Goal: Share content: Share content

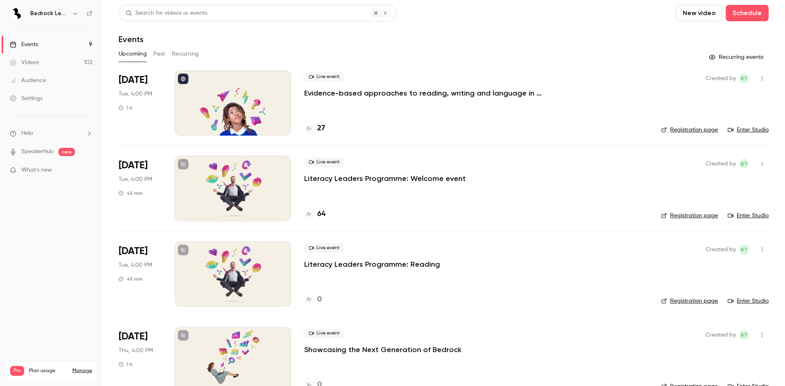
click at [54, 63] on link "Videos 102" at bounding box center [51, 63] width 102 height 18
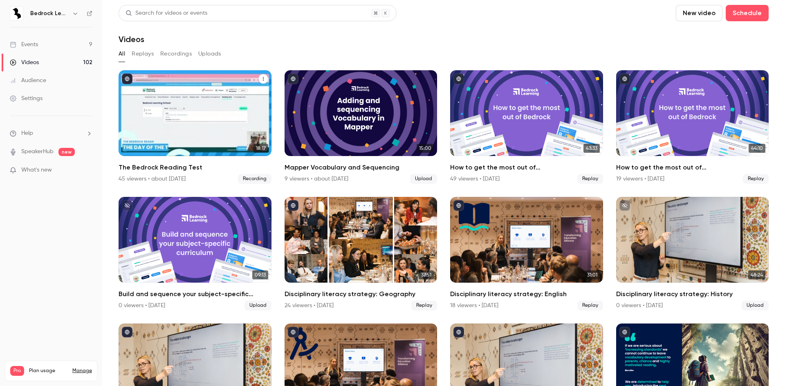
click at [261, 79] on icon "The Bedrock Reading Test" at bounding box center [263, 78] width 5 height 5
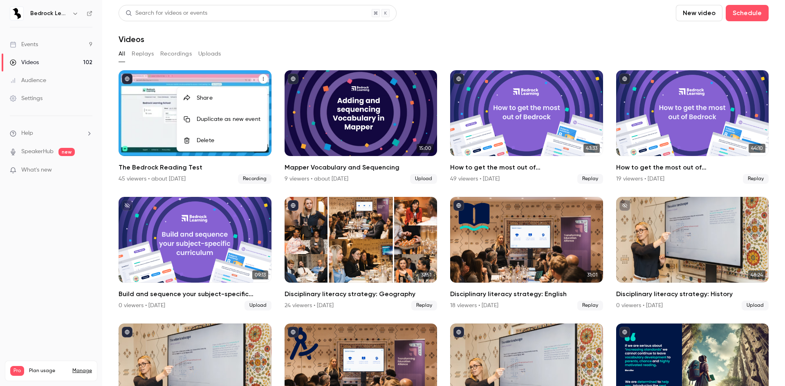
click at [213, 90] on li "Share" at bounding box center [222, 97] width 90 height 21
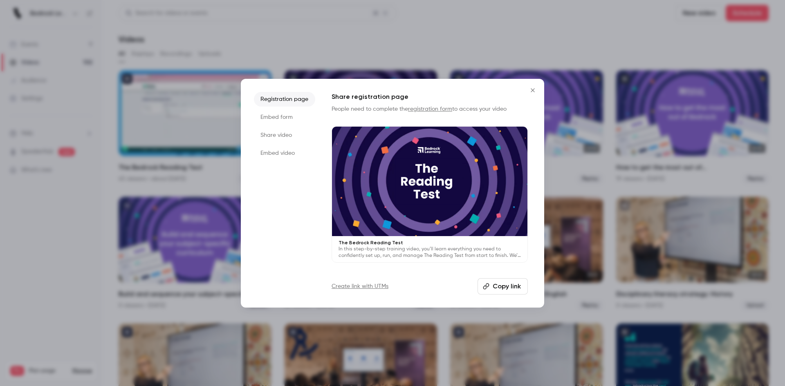
click at [500, 290] on button "Copy link" at bounding box center [502, 286] width 50 height 16
click at [532, 89] on icon "Close" at bounding box center [533, 90] width 10 height 7
